Goal: Task Accomplishment & Management: Manage account settings

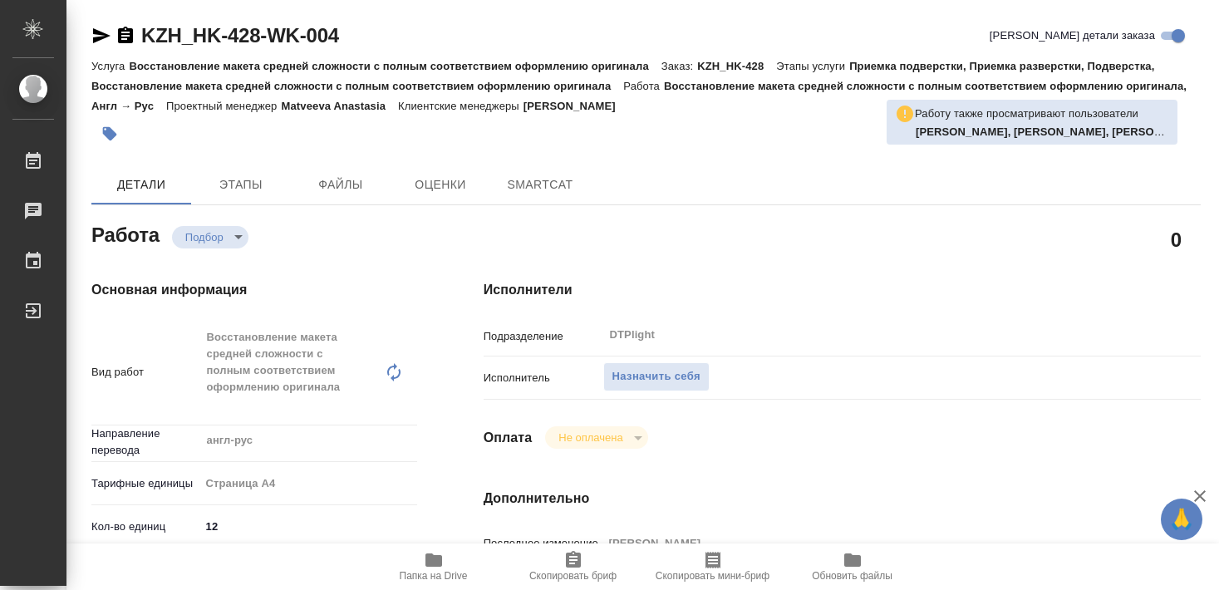
type textarea "x"
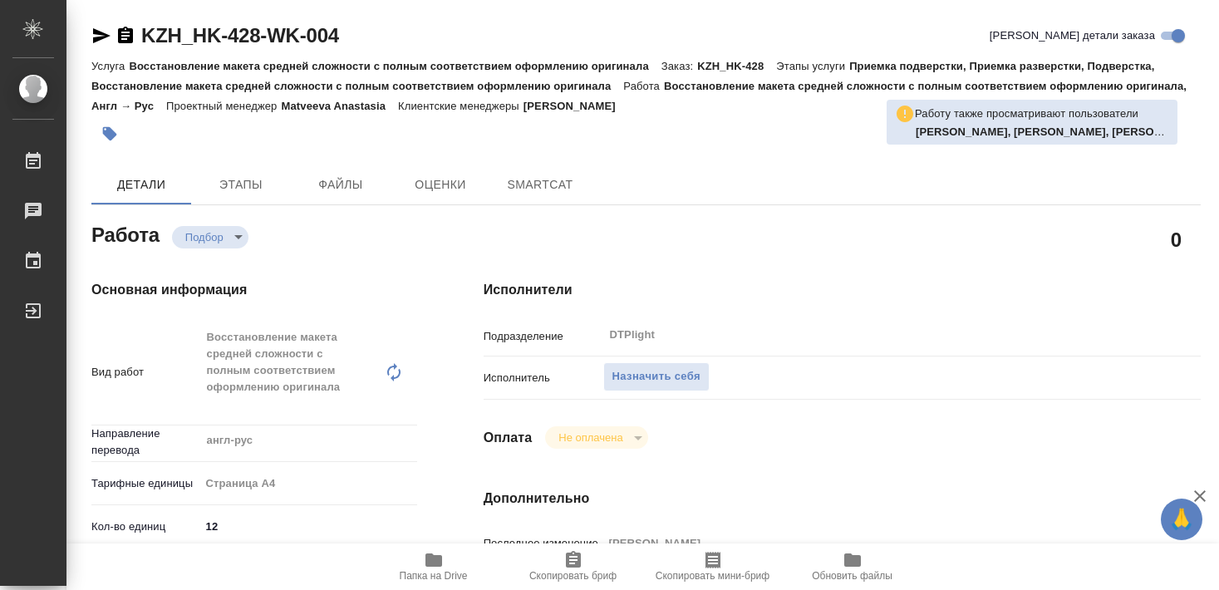
type textarea "x"
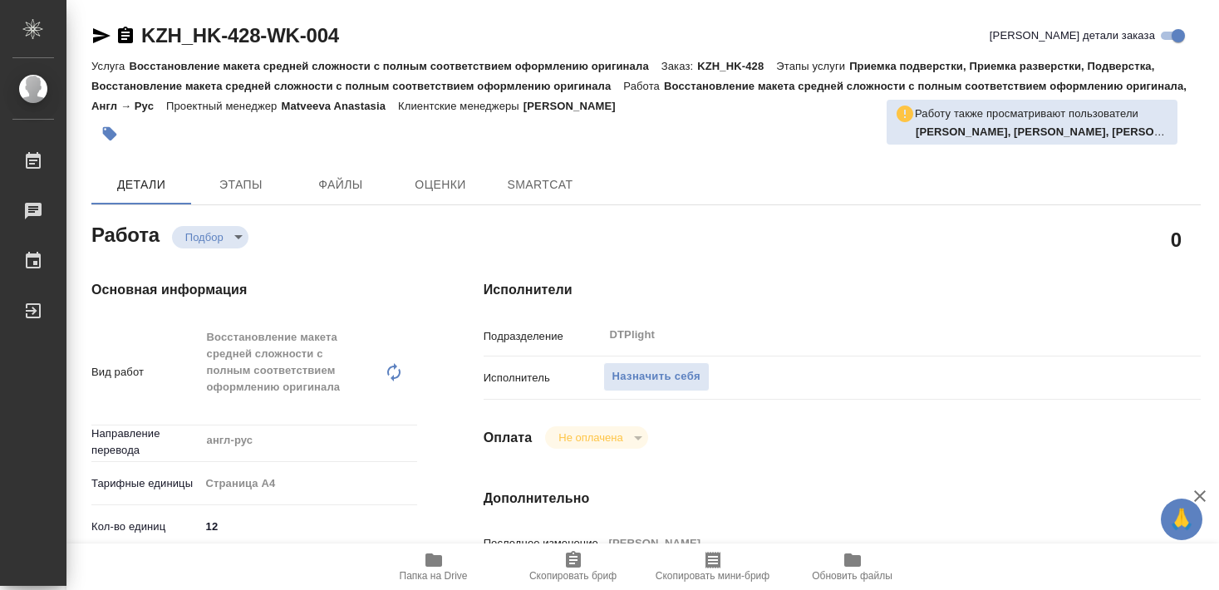
type textarea "x"
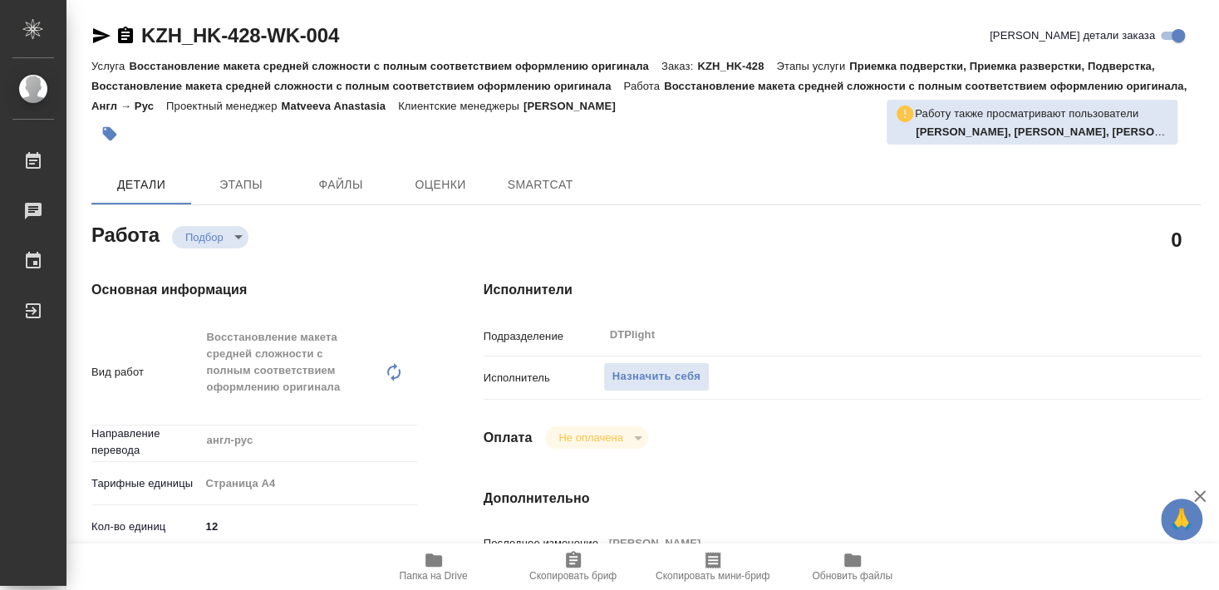
type textarea "x"
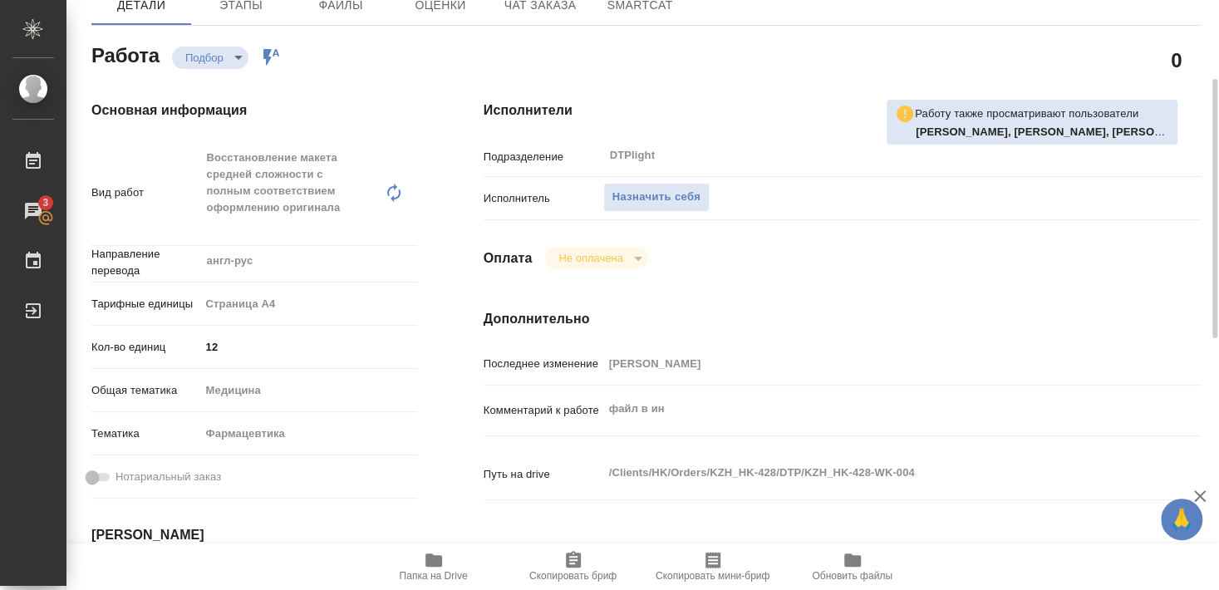
scroll to position [269, 0]
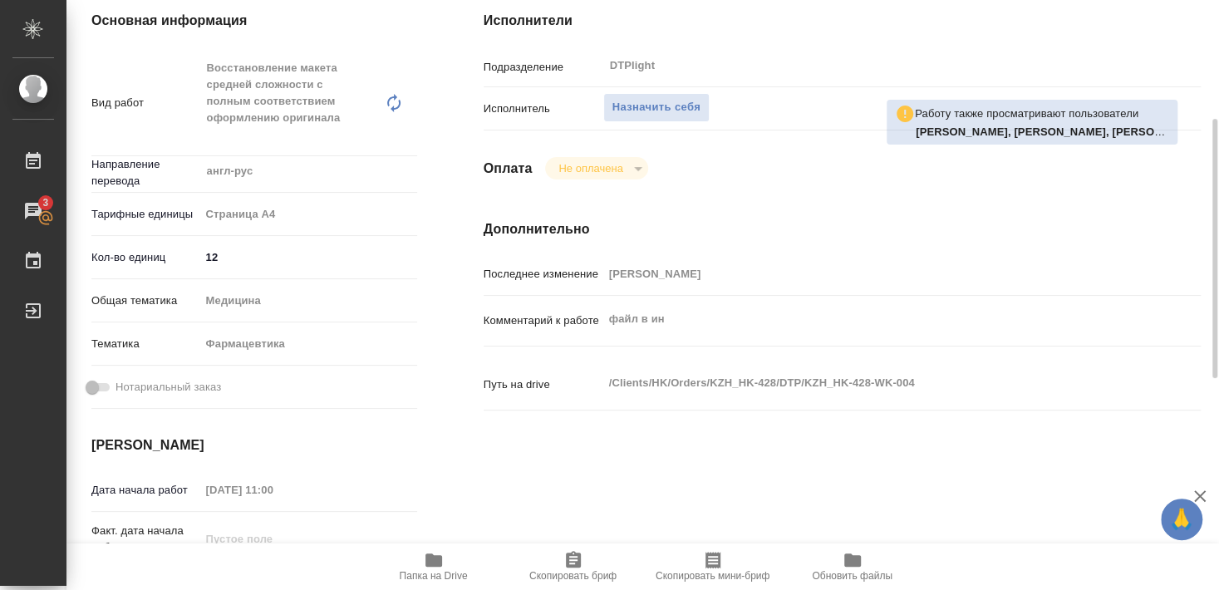
click at [436, 556] on icon "button" at bounding box center [433, 559] width 17 height 13
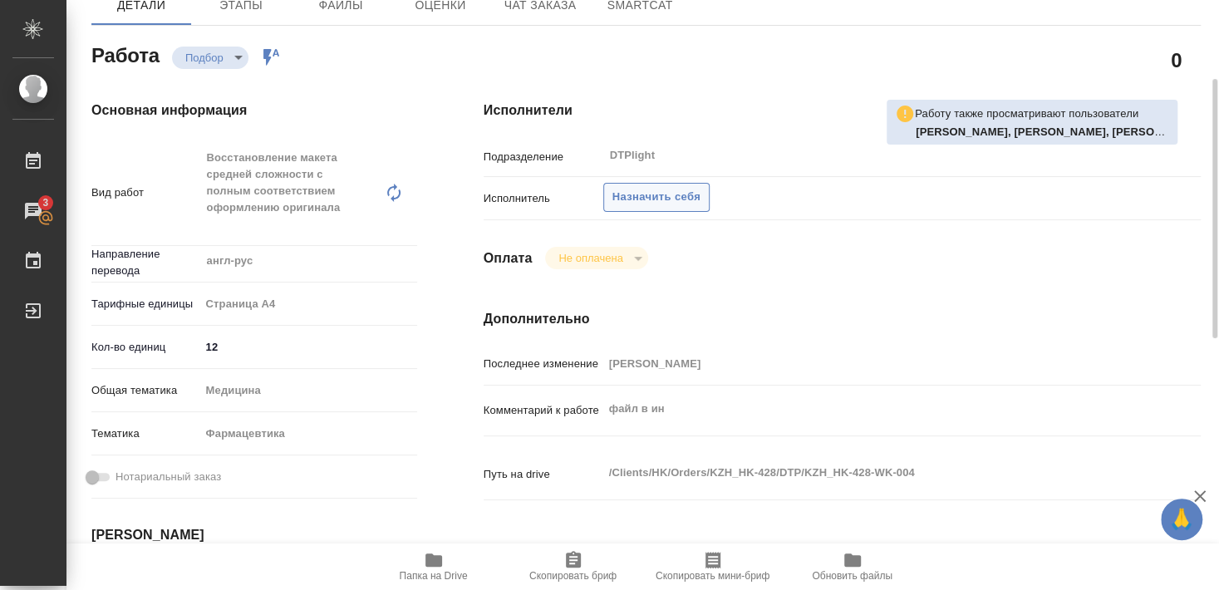
click at [666, 188] on span "Назначить себя" at bounding box center [656, 197] width 88 height 19
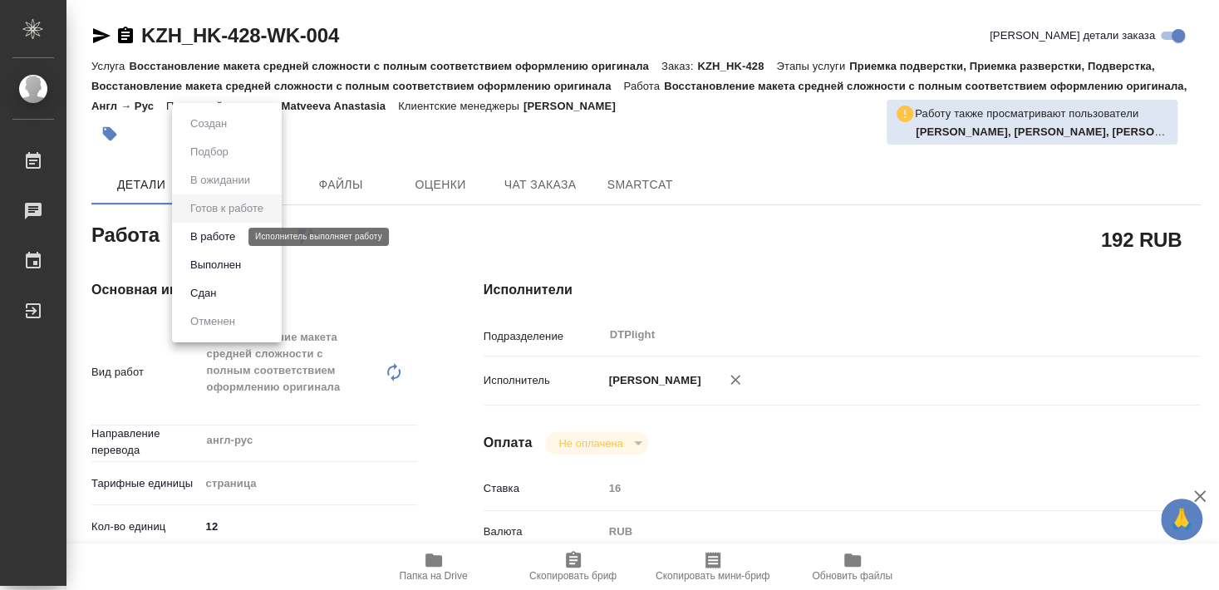
click at [225, 240] on button "В работе" at bounding box center [212, 237] width 55 height 18
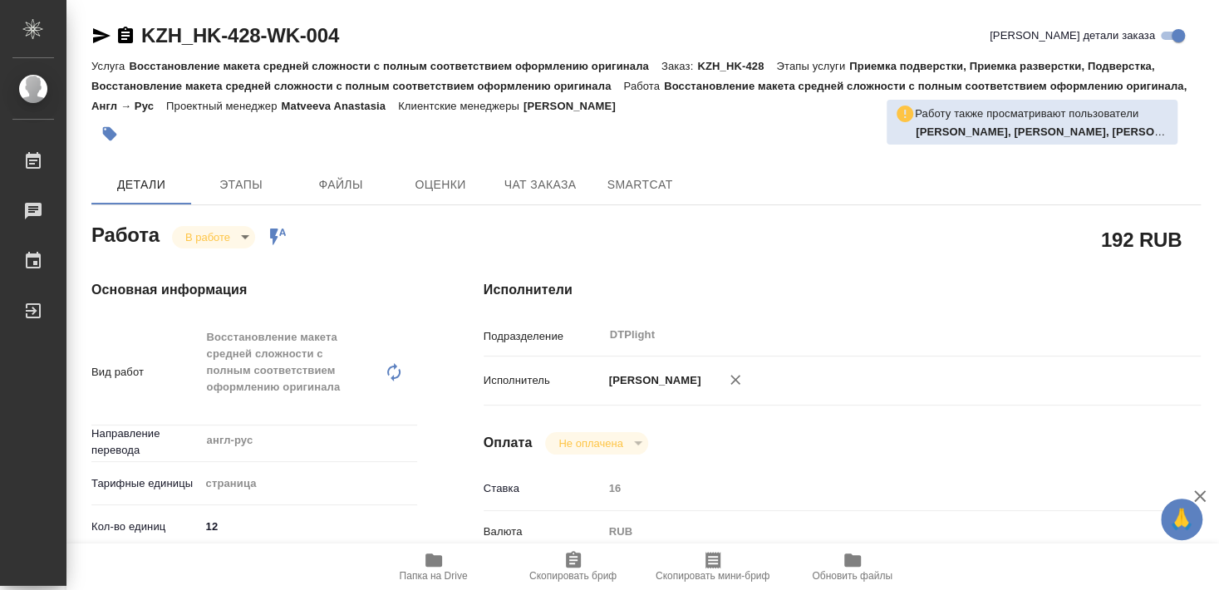
type textarea "x"
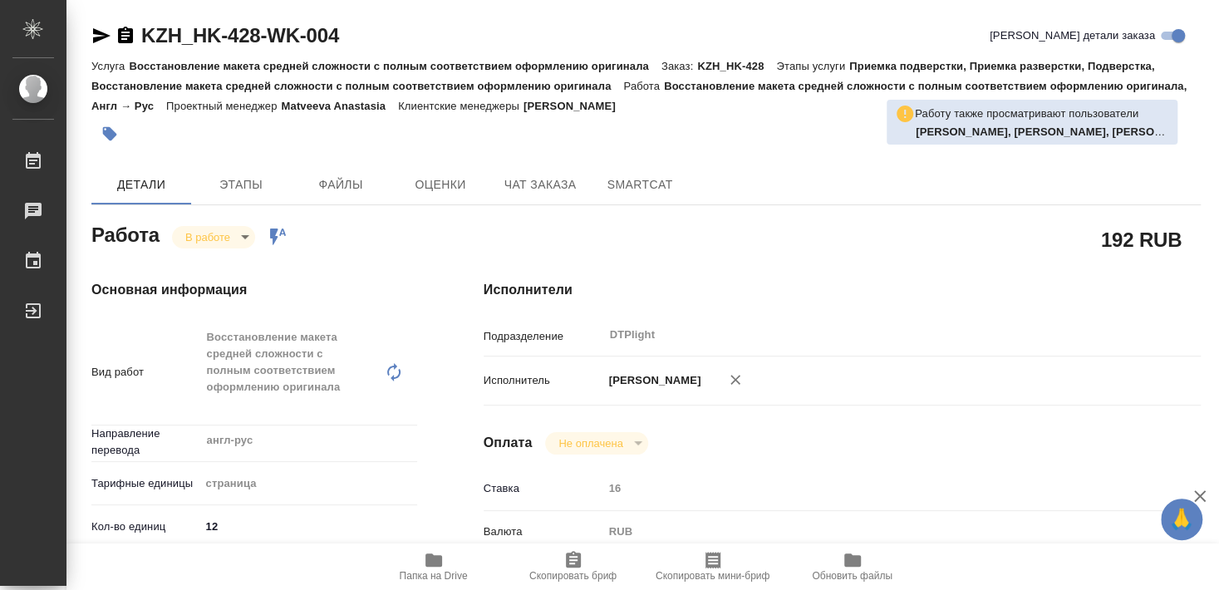
type textarea "x"
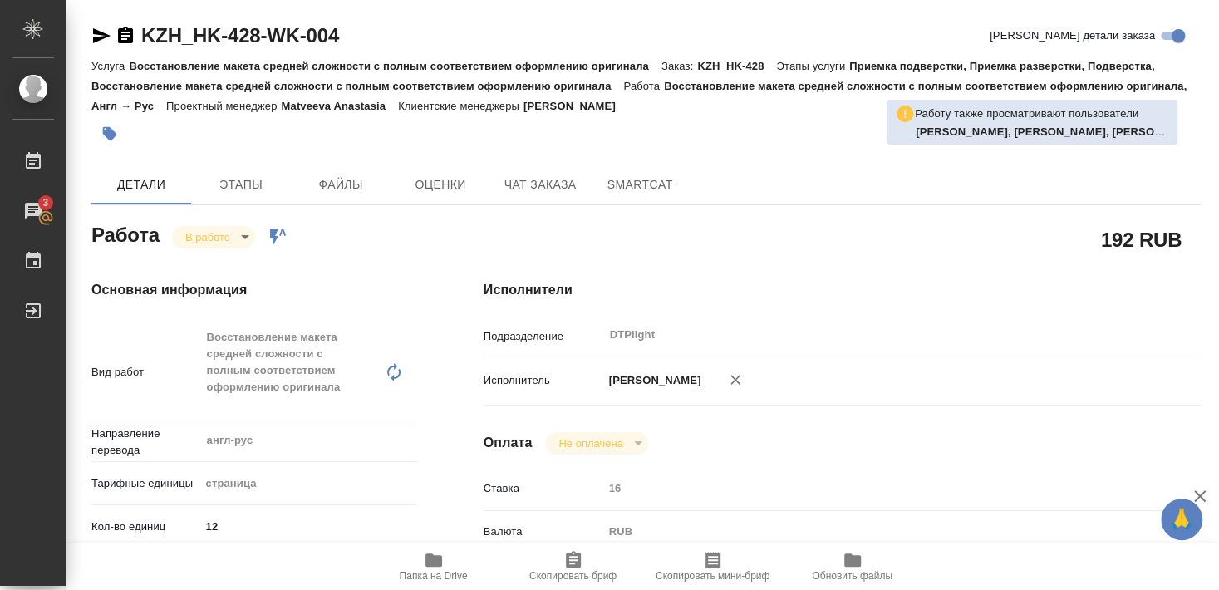
type textarea "x"
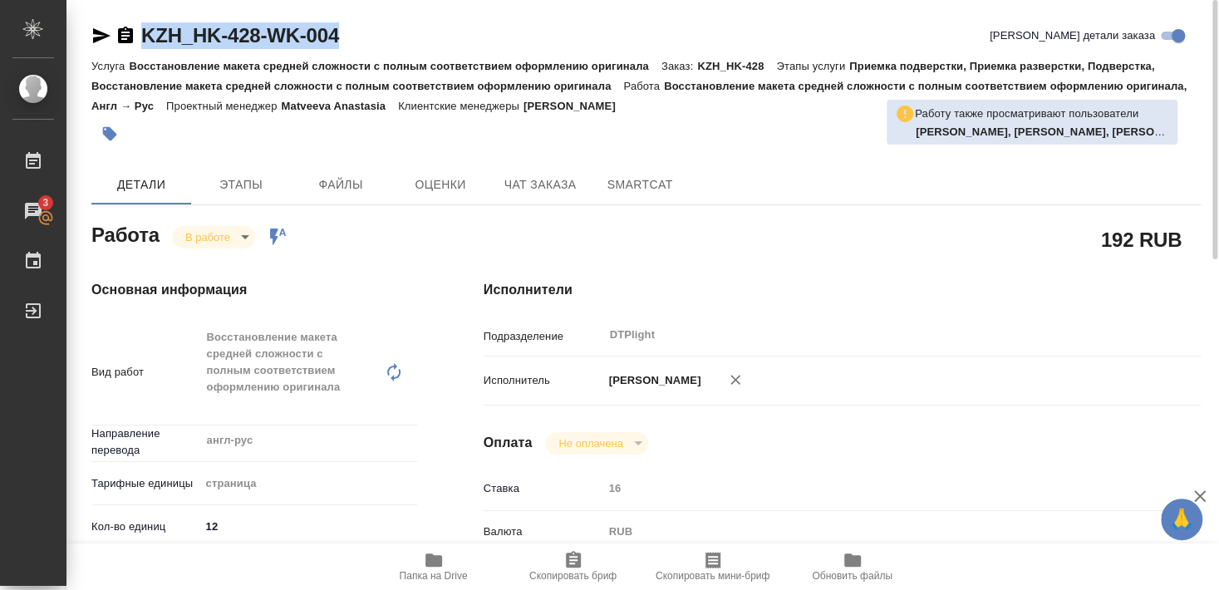
drag, startPoint x: 142, startPoint y: 52, endPoint x: 363, endPoint y: 49, distance: 221.0
click at [363, 49] on div "KZH_HK-428-WK-004 Кратко детали заказа" at bounding box center [645, 38] width 1109 height 33
copy link "KZH_HK-428-WK-004"
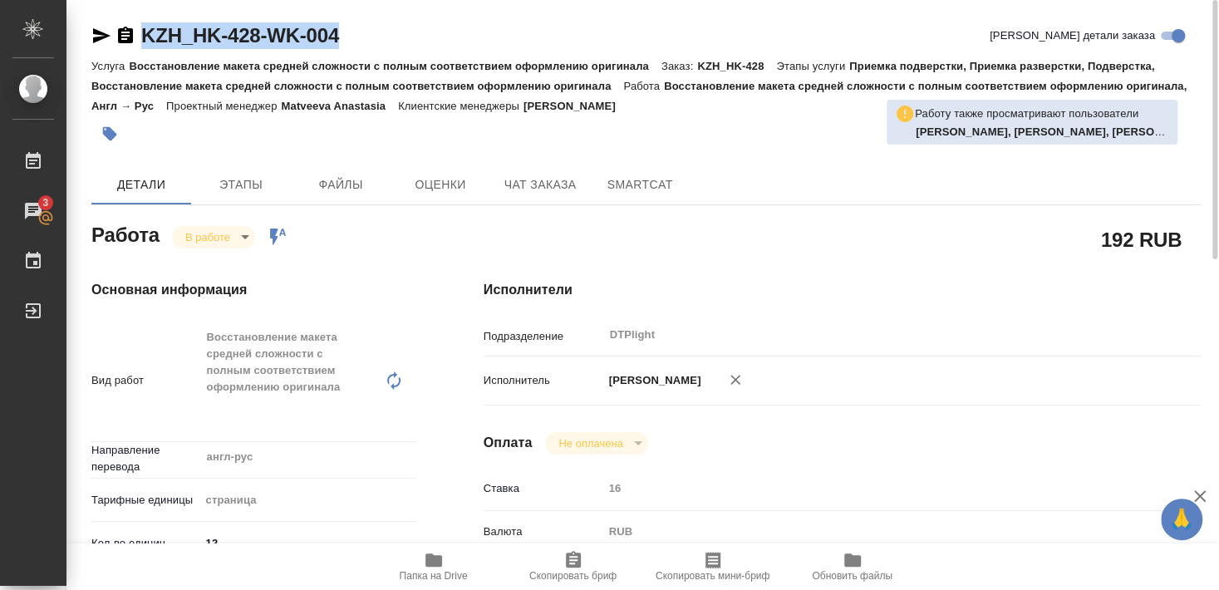
type textarea "x"
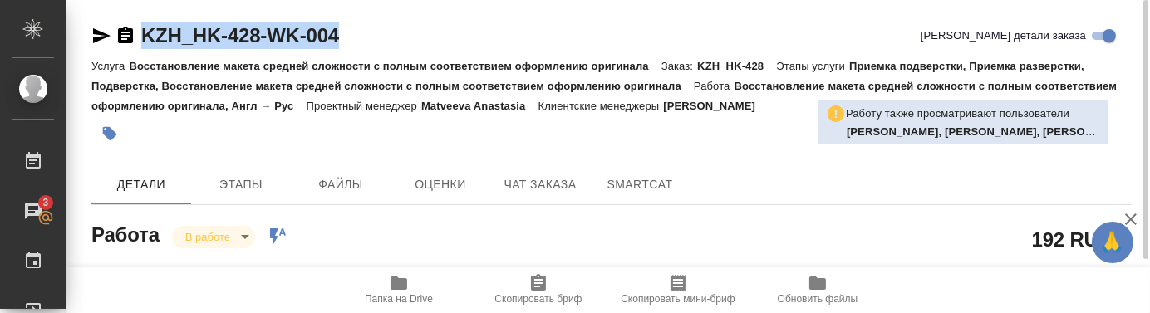
type textarea "x"
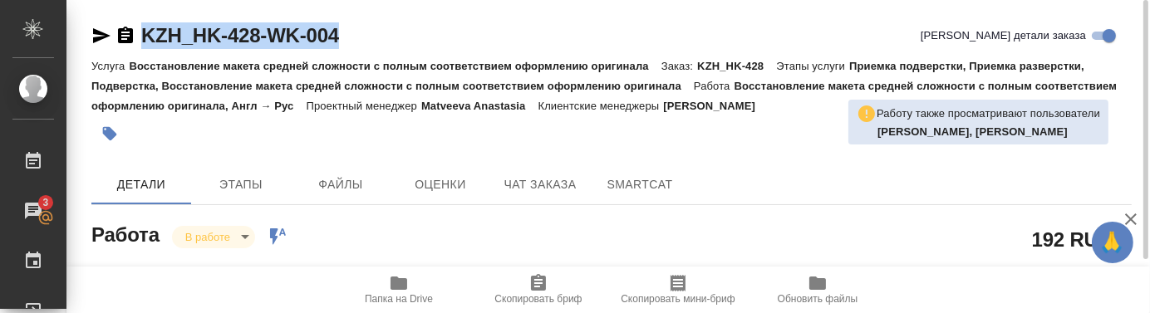
click at [778, 165] on div "Детали Этапы Файлы Оценки Чат заказа SmartCat" at bounding box center [611, 184] width 1040 height 40
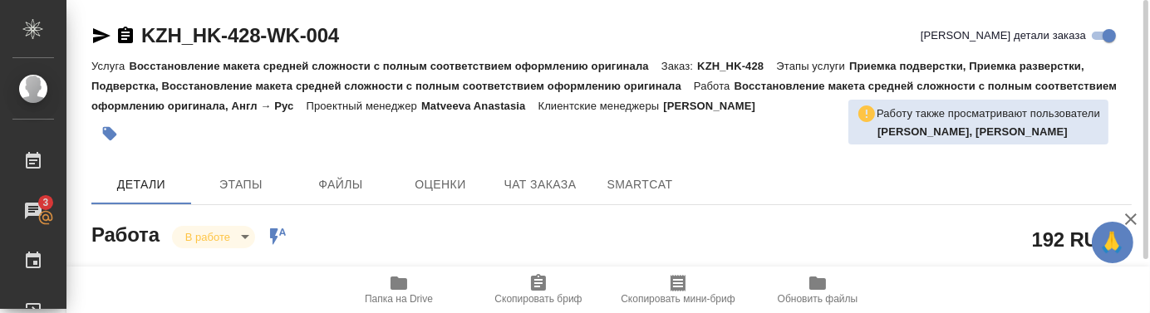
type textarea "x"
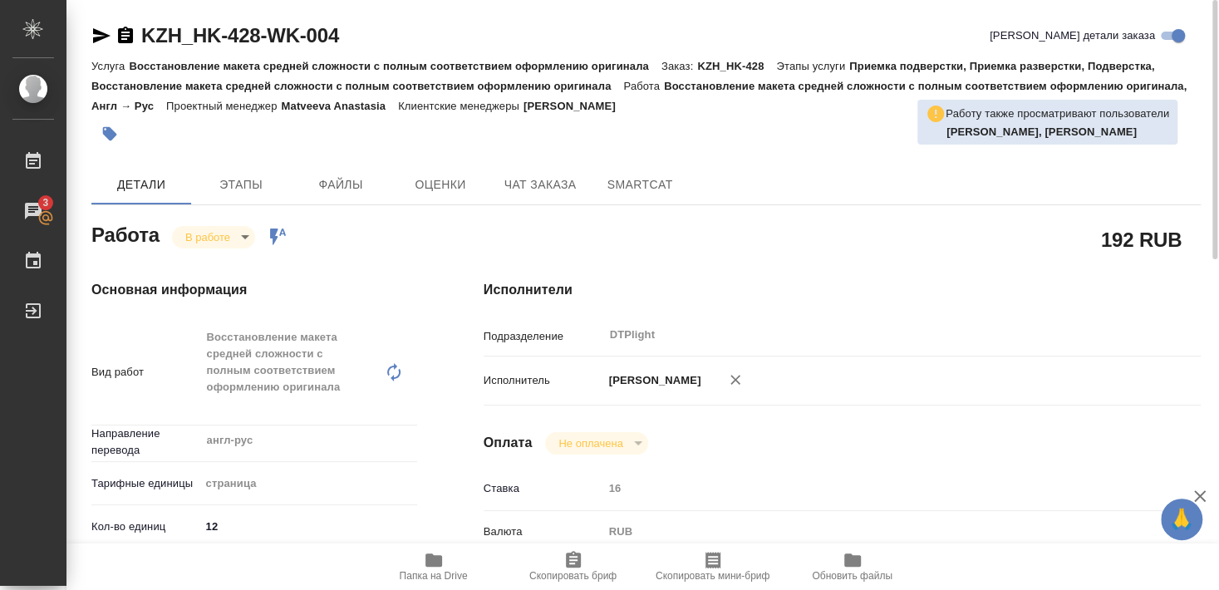
type textarea "x"
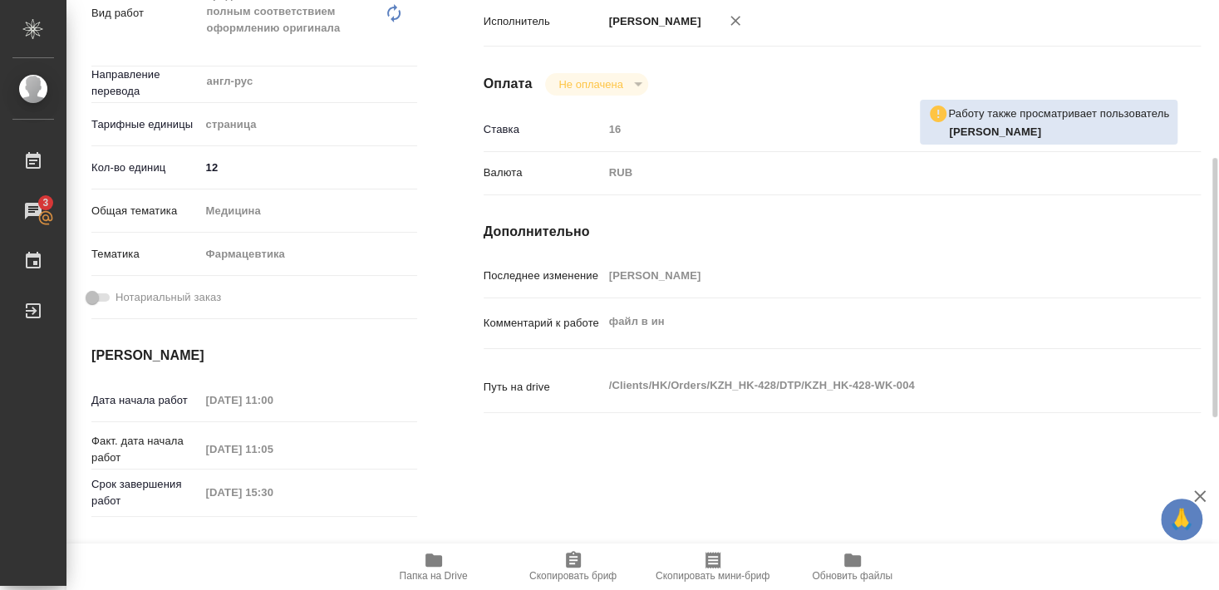
scroll to position [269, 0]
